Goal: Transaction & Acquisition: Purchase product/service

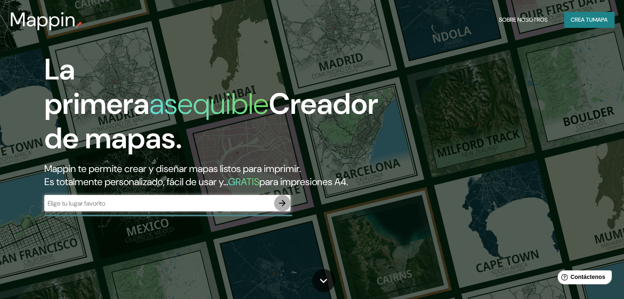
click at [285, 208] on icon "button" at bounding box center [282, 203] width 10 height 10
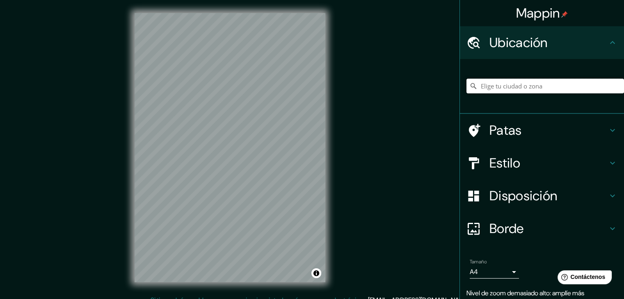
click at [528, 87] on input "Elige tu ciudad o zona" at bounding box center [544, 86] width 157 height 15
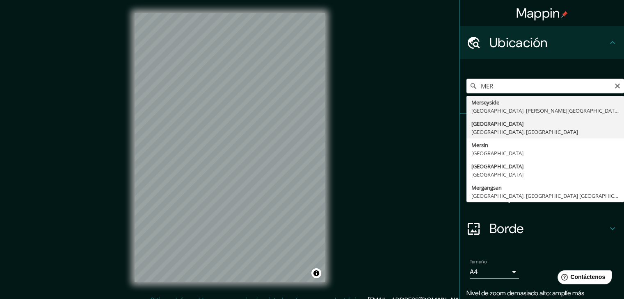
type input "[GEOGRAPHIC_DATA], [GEOGRAPHIC_DATA], [GEOGRAPHIC_DATA]"
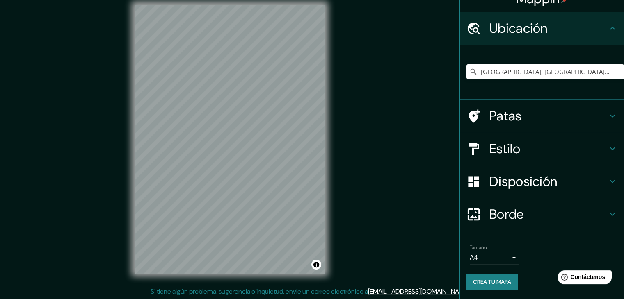
scroll to position [9, 0]
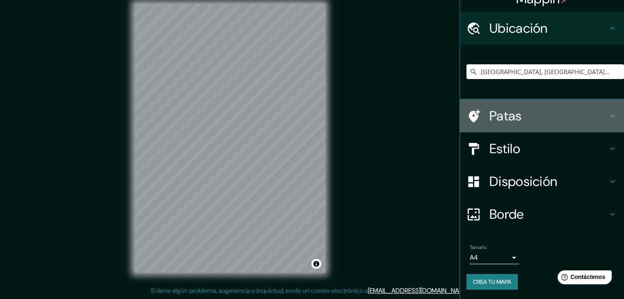
click at [524, 117] on h4 "Patas" at bounding box center [548, 116] width 118 height 16
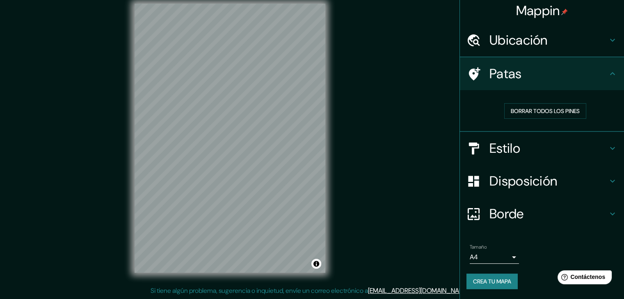
scroll to position [2, 0]
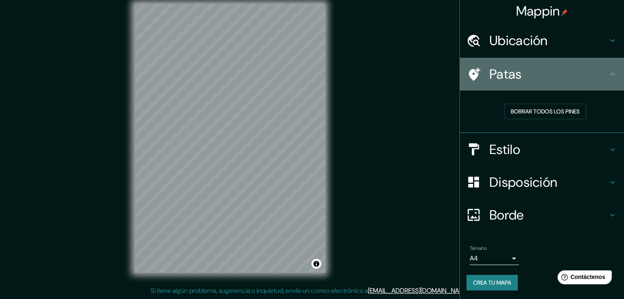
click at [607, 68] on div "Patas" at bounding box center [542, 74] width 164 height 33
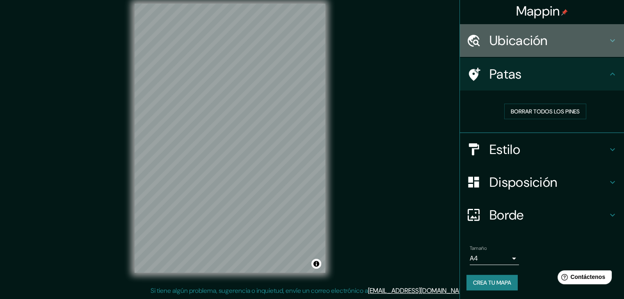
click at [607, 38] on icon at bounding box center [612, 41] width 10 height 10
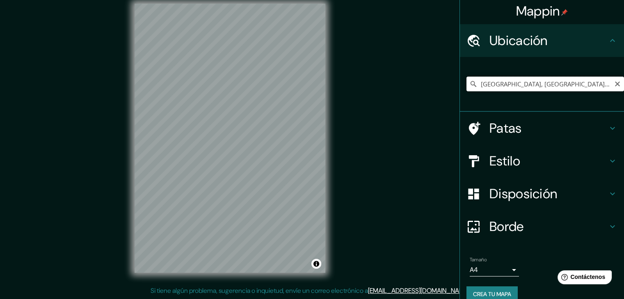
click at [572, 88] on input "[GEOGRAPHIC_DATA], [GEOGRAPHIC_DATA], [GEOGRAPHIC_DATA]" at bounding box center [544, 84] width 157 height 15
drag, startPoint x: 546, startPoint y: 83, endPoint x: 448, endPoint y: 87, distance: 98.1
click at [448, 87] on div "Mappin Ubicación Mérida, Yucatán, México Patas Estilo Disposición Borde Elige u…" at bounding box center [312, 145] width 624 height 309
paste input "calle 60 n.299 con calle 27, en la colonia Alcalá Martín, Mérida, Yucatán, Méxi…"
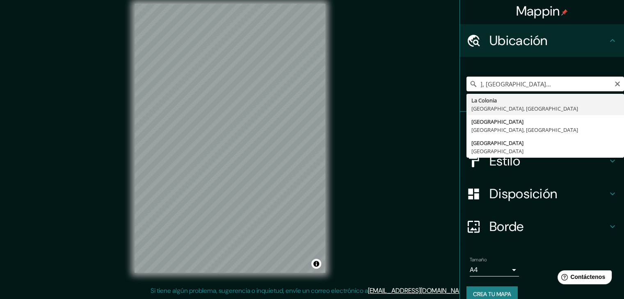
scroll to position [0, 0]
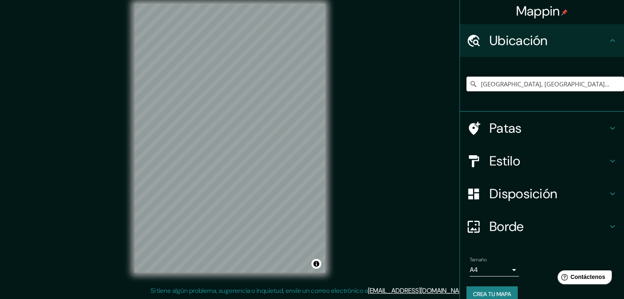
drag, startPoint x: 550, startPoint y: 87, endPoint x: 471, endPoint y: 92, distance: 79.3
click at [471, 92] on div "La Colonia, Hidalgo, México La Colonia Hidalgo, México Mérida Yucatán, México Y…" at bounding box center [544, 84] width 157 height 41
type input "o"
paste input "calle 60 n.299 con calle 27, en la colonia Alcalá Martín, Mérida, Yucatán, Méxi…"
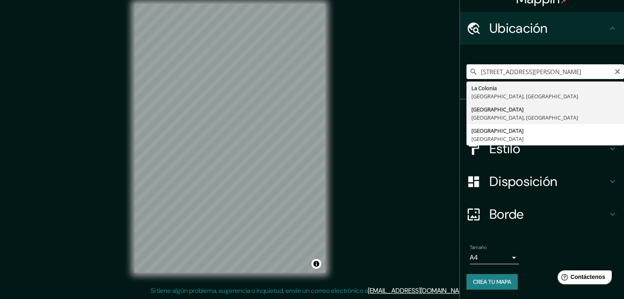
type input "[GEOGRAPHIC_DATA], [GEOGRAPHIC_DATA], [GEOGRAPHIC_DATA]"
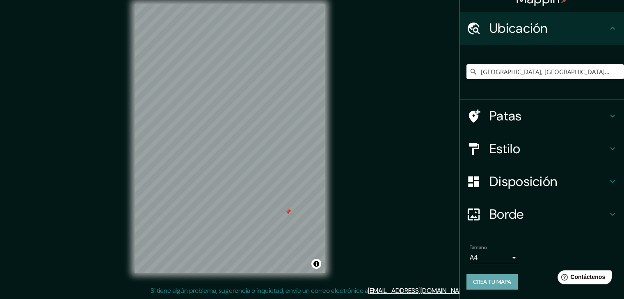
click at [484, 278] on font "Crea tu mapa" at bounding box center [492, 281] width 38 height 7
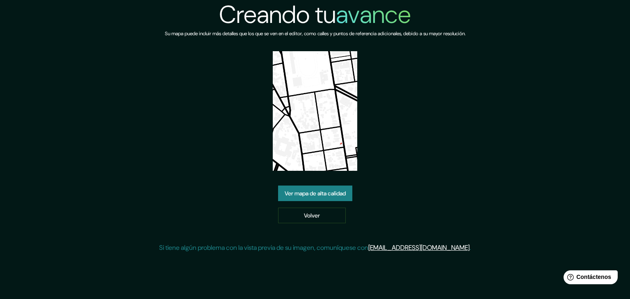
click at [333, 197] on font "Ver mapa de alta calidad" at bounding box center [315, 193] width 61 height 11
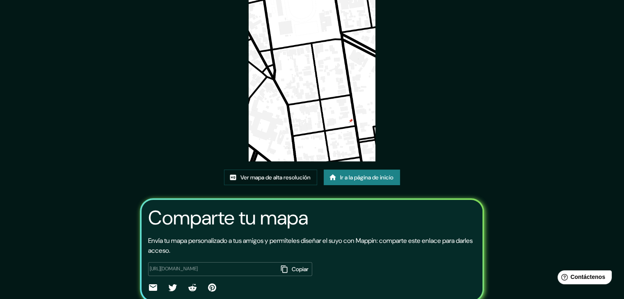
scroll to position [86, 0]
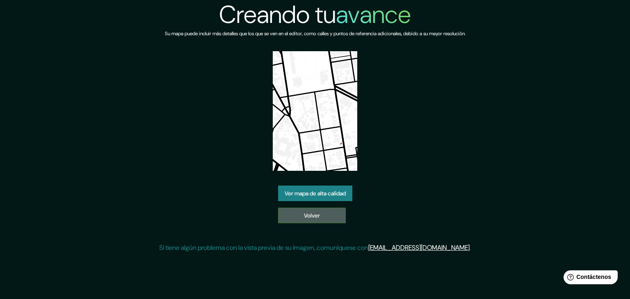
click at [320, 212] on link "Volver" at bounding box center [312, 216] width 68 height 16
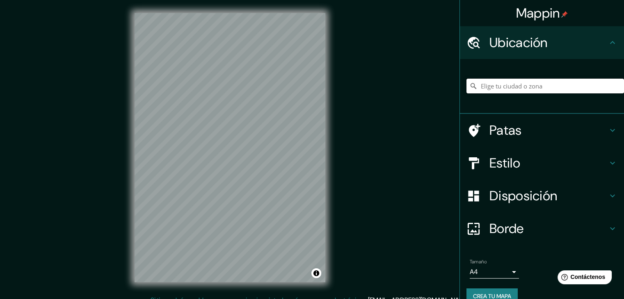
click at [507, 84] on input "Elige tu ciudad o zona" at bounding box center [544, 86] width 157 height 15
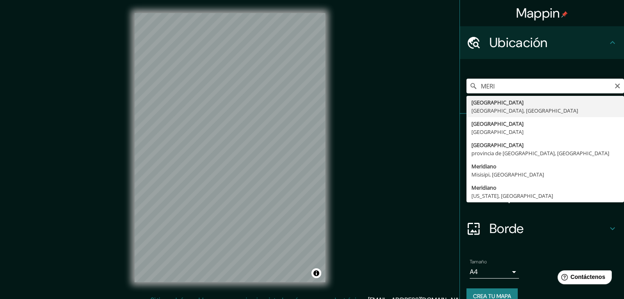
type input "[GEOGRAPHIC_DATA], [GEOGRAPHIC_DATA], [GEOGRAPHIC_DATA]"
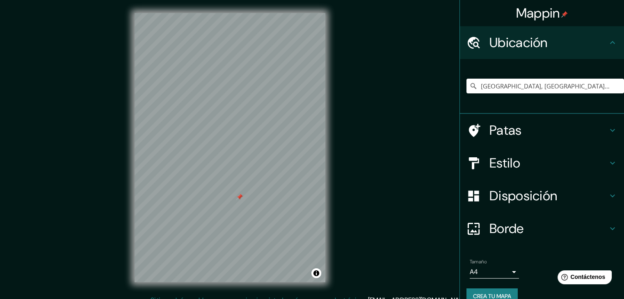
click at [514, 230] on font "Borde" at bounding box center [506, 228] width 34 height 17
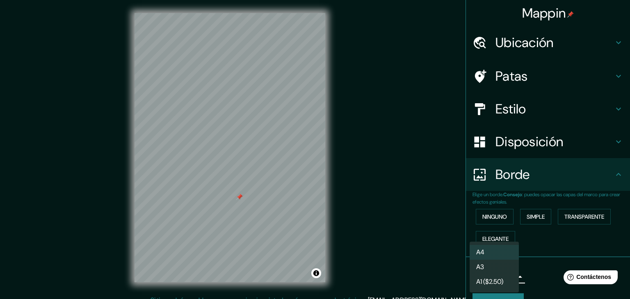
click at [505, 278] on body "Mappin Ubicación [GEOGRAPHIC_DATA], [GEOGRAPHIC_DATA], [GEOGRAPHIC_DATA] Patas …" at bounding box center [315, 149] width 630 height 299
